Goal: Task Accomplishment & Management: Complete application form

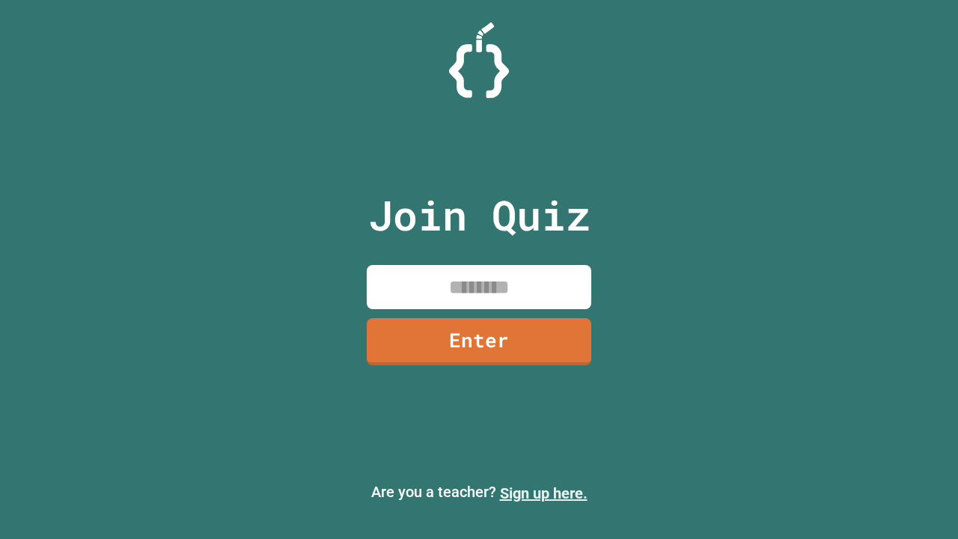
click at [543, 493] on link "Sign up here." at bounding box center [544, 493] width 88 height 18
